Goal: Task Accomplishment & Management: Use online tool/utility

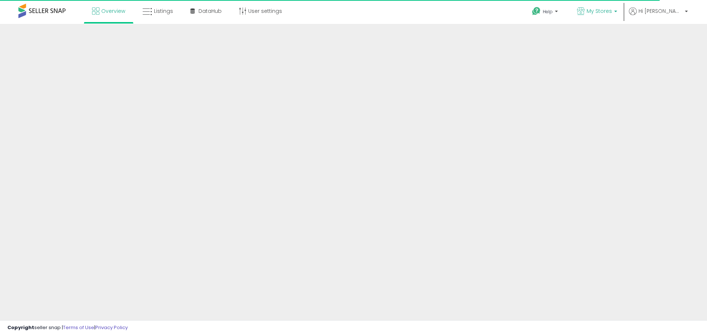
click at [611, 10] on span "My Stores" at bounding box center [599, 10] width 25 height 7
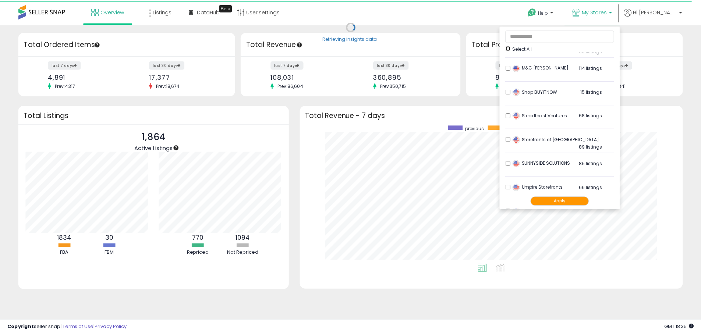
scroll to position [331, 0]
click at [531, 133] on li "Storefronts of America 89 listings" at bounding box center [565, 141] width 110 height 23
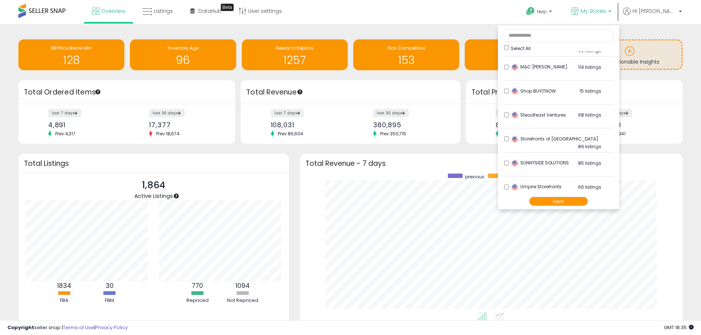
click at [586, 207] on div "Apply" at bounding box center [559, 201] width 110 height 15
click at [585, 202] on button "Apply" at bounding box center [559, 201] width 59 height 9
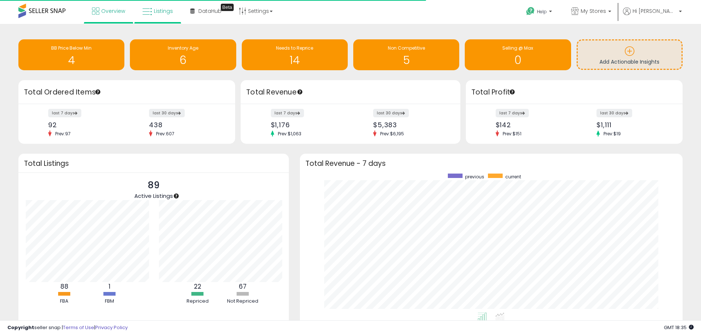
scroll to position [368094, 367865]
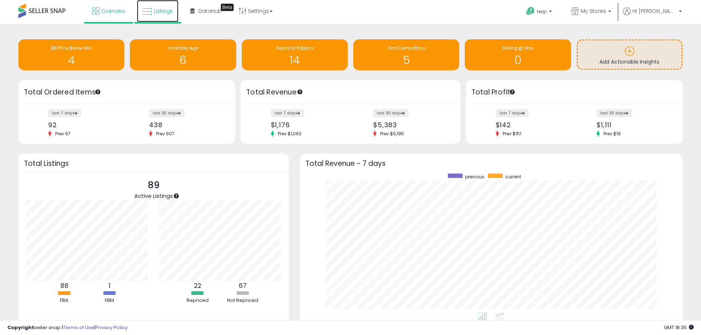
click at [155, 19] on link "Listings" at bounding box center [158, 11] width 42 height 22
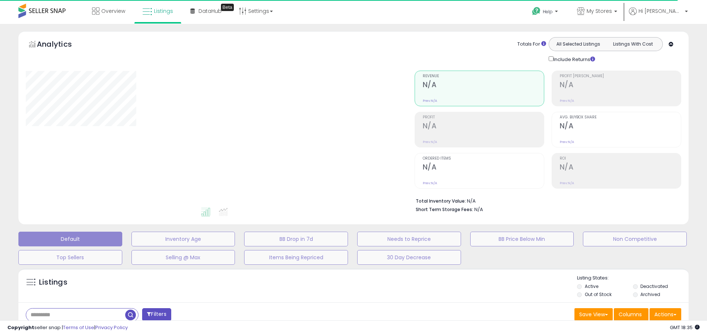
drag, startPoint x: 391, startPoint y: 19, endPoint x: 377, endPoint y: 29, distance: 16.7
click at [391, 20] on div "Overview Listings Beta" at bounding box center [228, 15] width 468 height 31
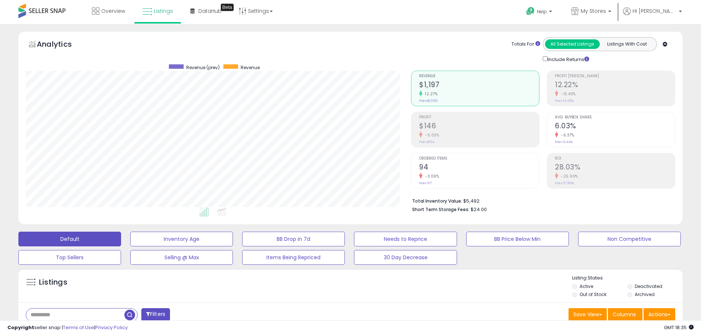
scroll to position [151, 386]
click at [81, 316] on input "text" at bounding box center [75, 315] width 98 height 13
paste input "**********"
type input "**********"
click at [191, 320] on span "button" at bounding box center [193, 315] width 11 height 11
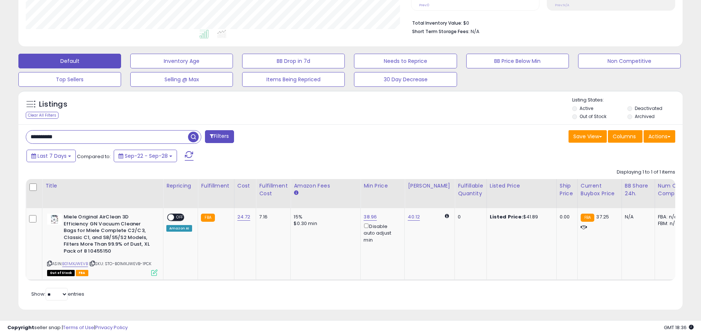
scroll to position [186, 0]
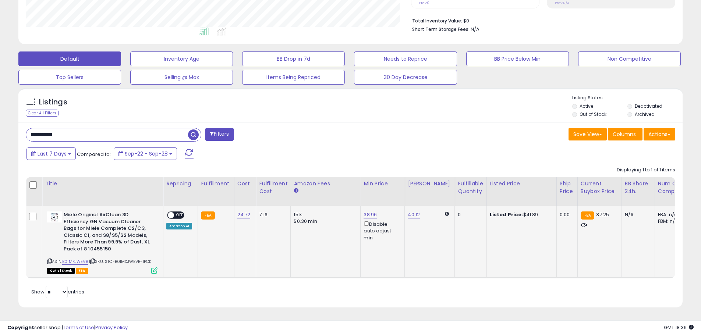
click at [458, 212] on div "0" at bounding box center [469, 215] width 23 height 7
click at [458, 213] on div "0" at bounding box center [469, 215] width 23 height 7
click at [458, 212] on div "0" at bounding box center [469, 215] width 23 height 7
click at [493, 128] on div "Save View Save As New View Update Current View Columns Actions Import Export Vi…" at bounding box center [516, 135] width 331 height 14
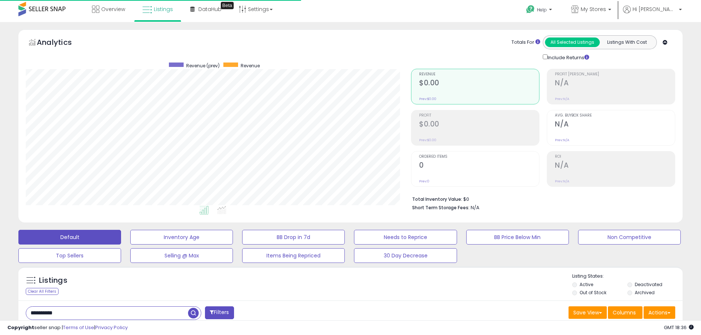
scroll to position [0, 0]
